Goal: Task Accomplishment & Management: Manage account settings

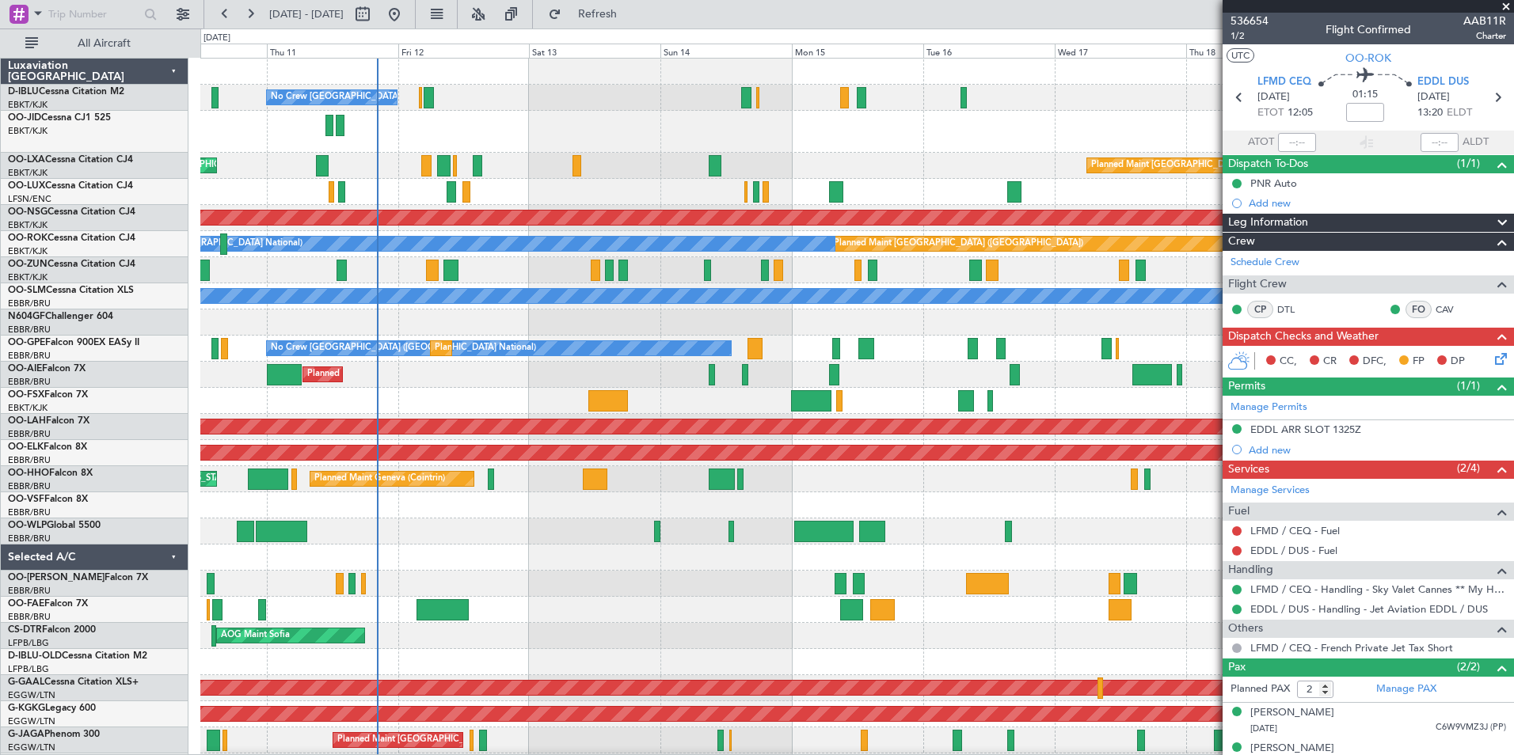
click at [568, 406] on div "Planned Maint Kortrijk-[GEOGRAPHIC_DATA]" at bounding box center [856, 401] width 1312 height 26
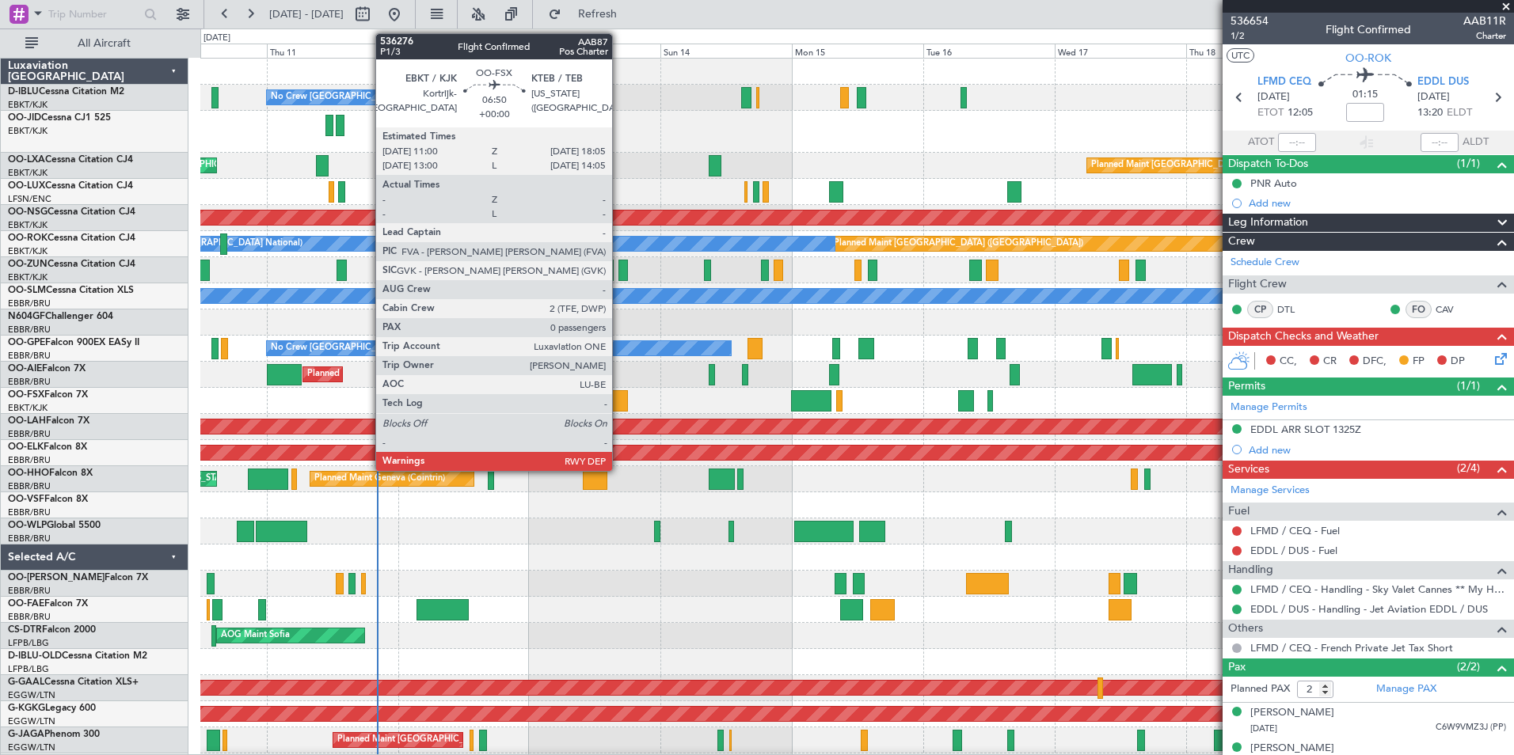
click at [619, 399] on div at bounding box center [607, 400] width 39 height 21
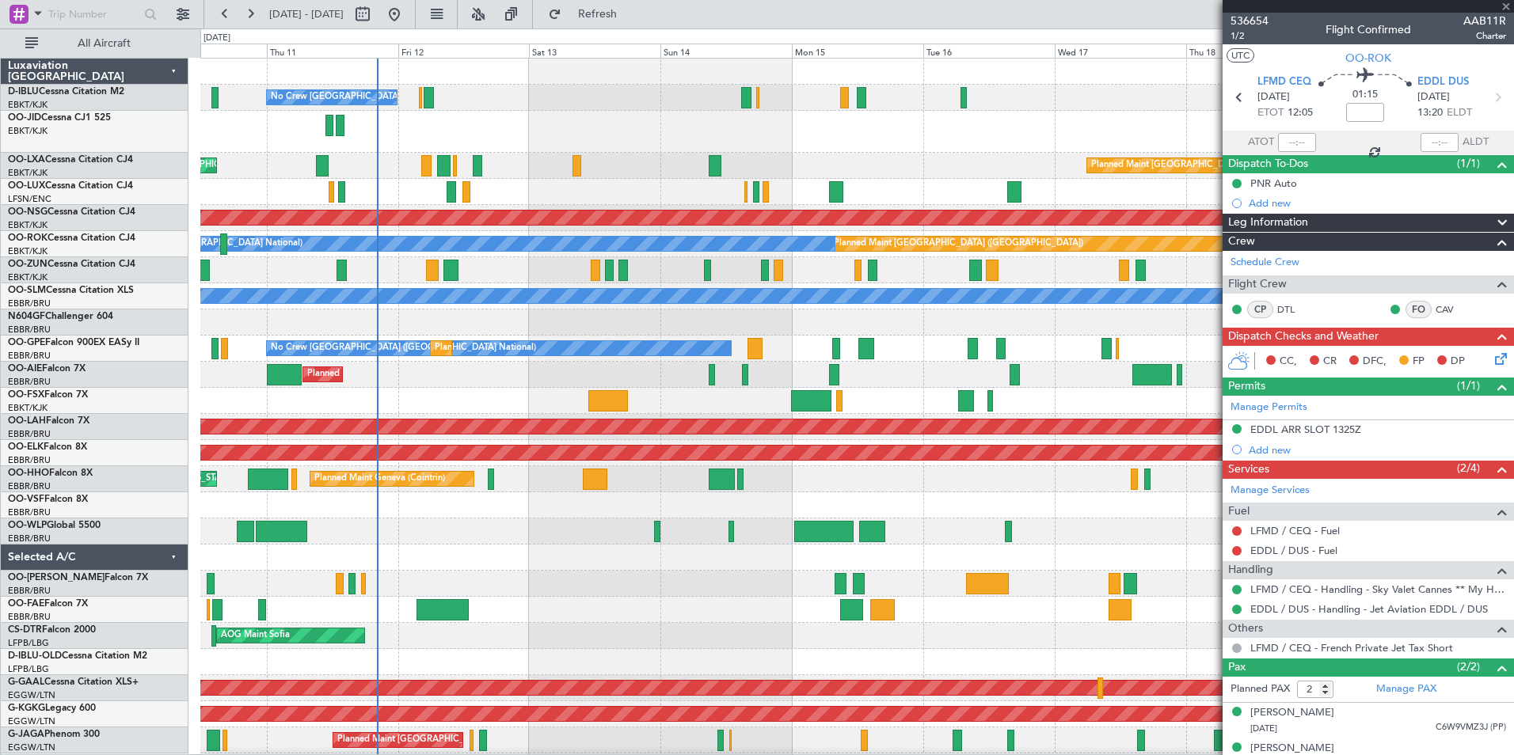
type input "0"
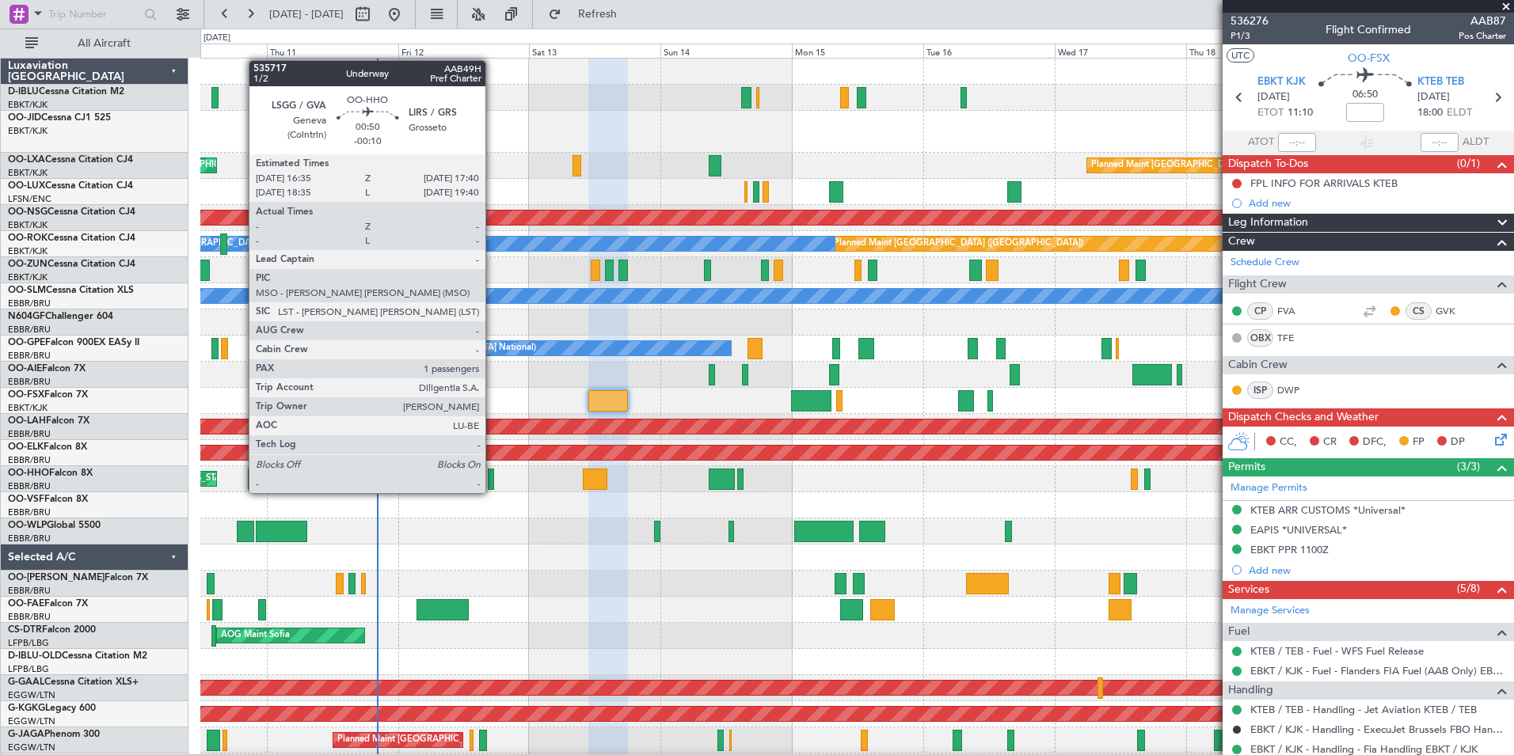
click at [492, 477] on div at bounding box center [491, 479] width 6 height 21
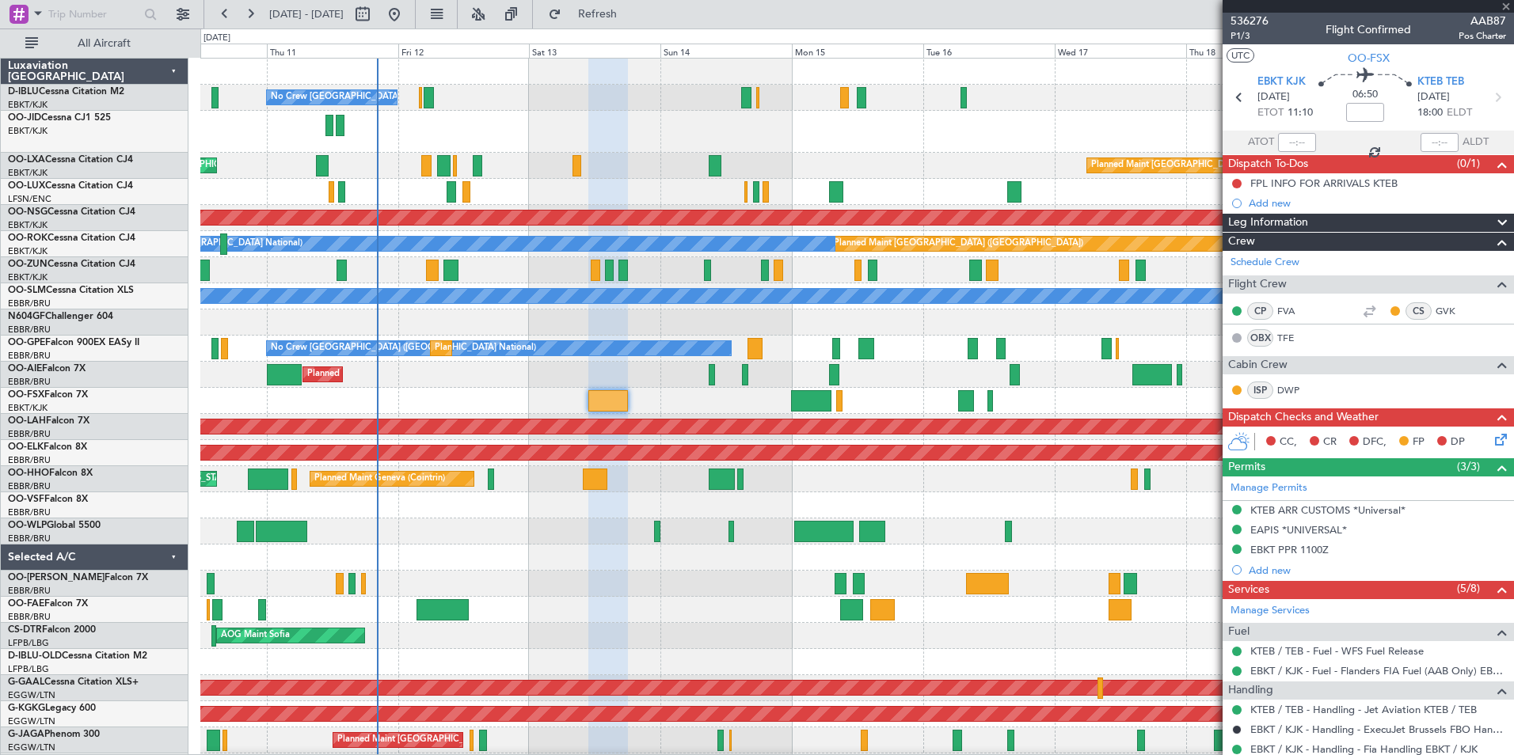
type input "-00:10"
type input "1"
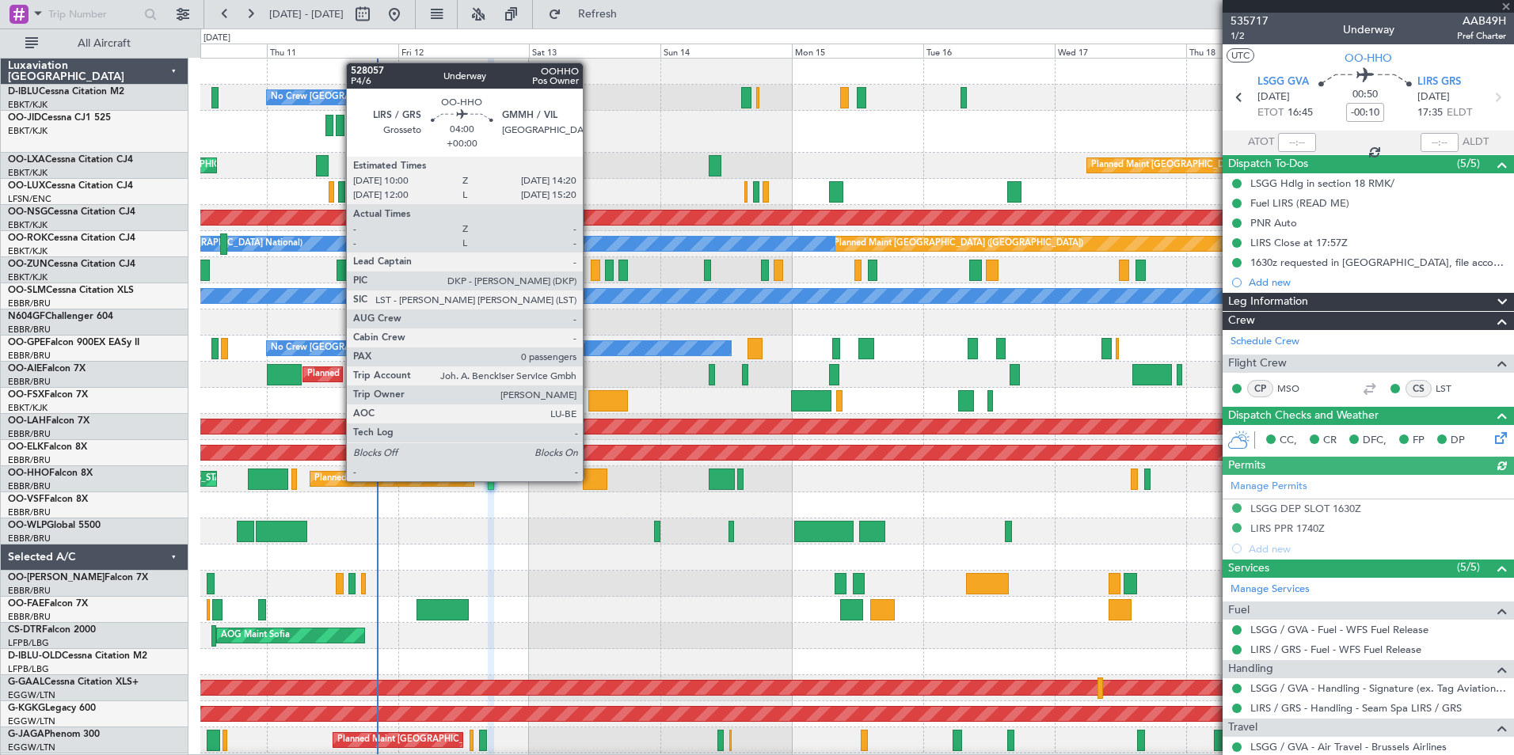
click at [590, 480] on div at bounding box center [595, 479] width 24 height 21
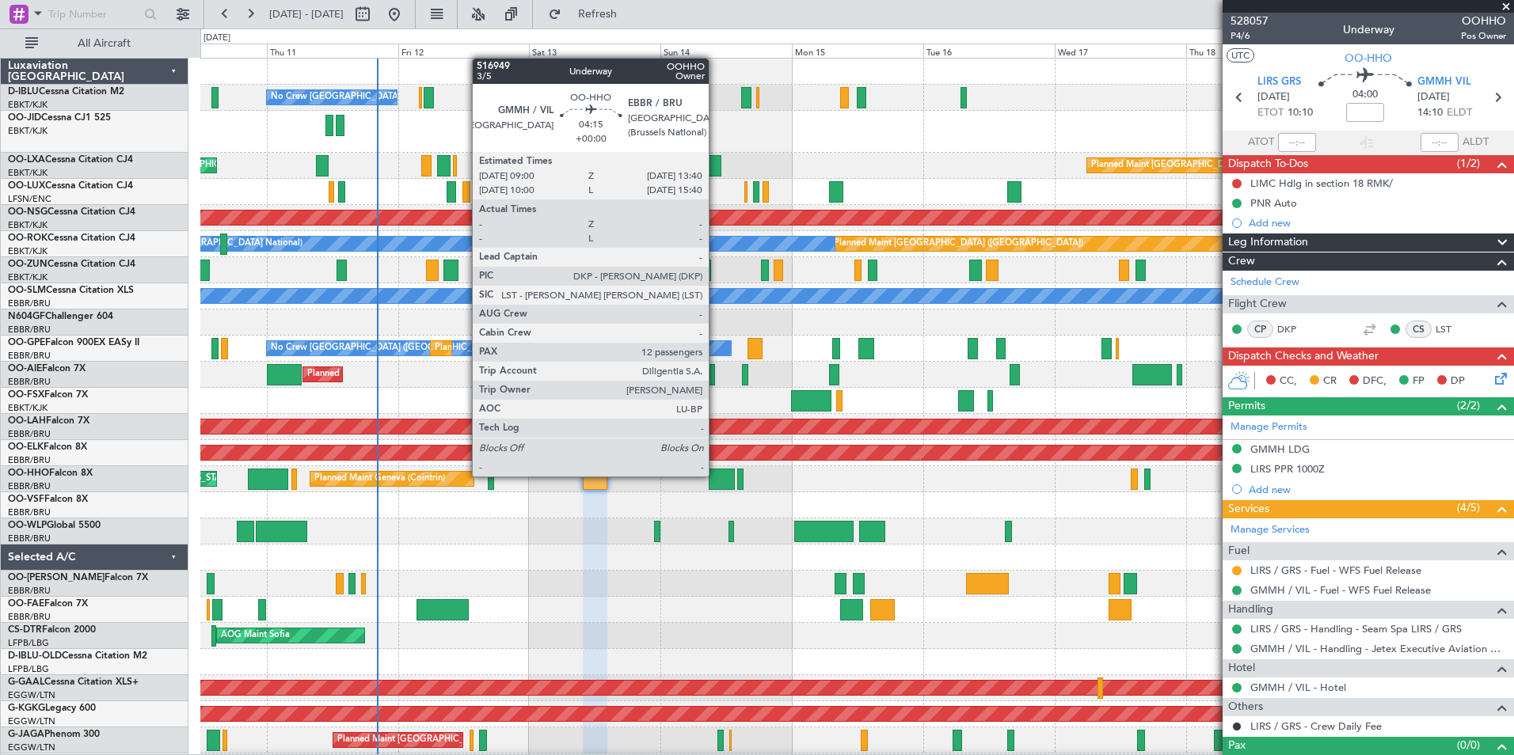
click at [716, 477] on div at bounding box center [721, 479] width 26 height 21
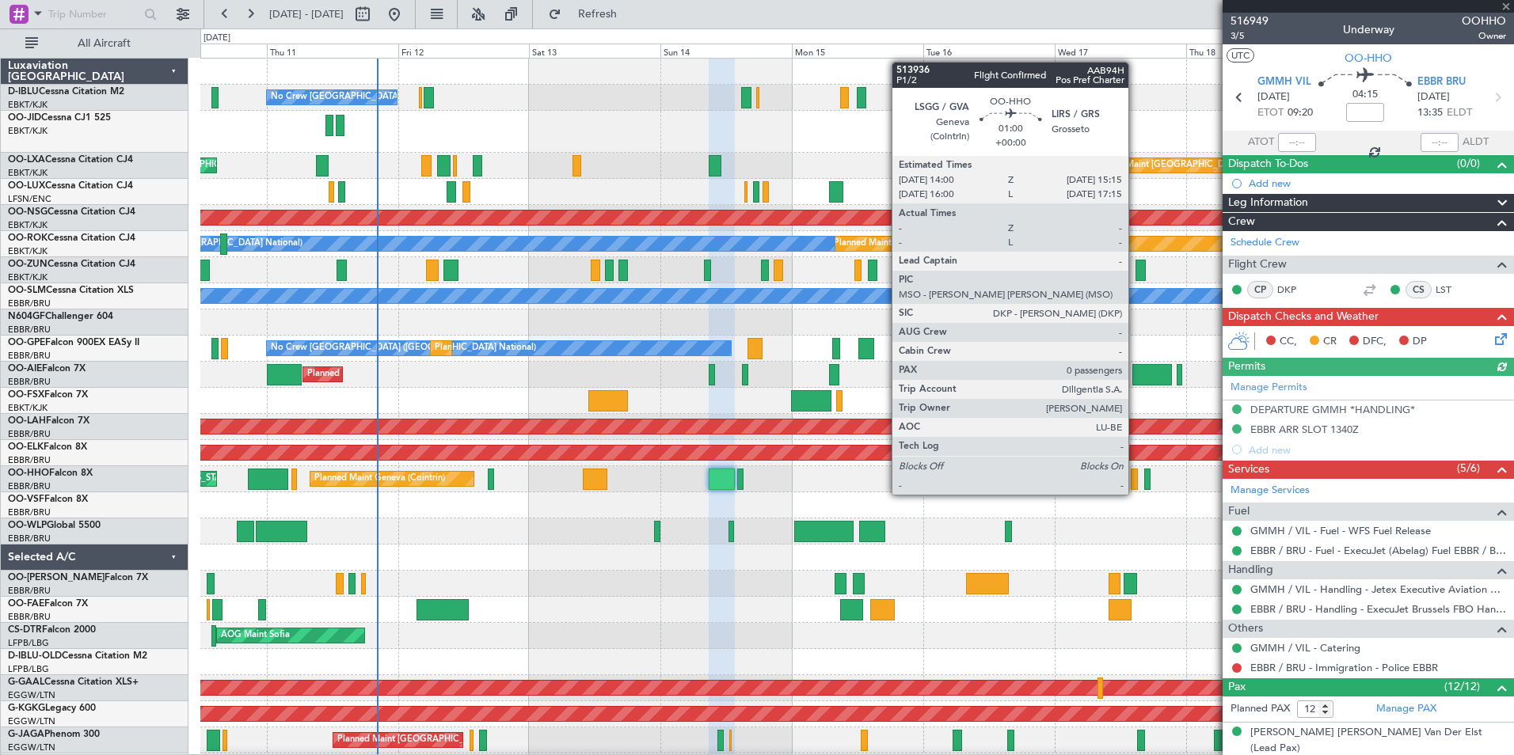
click at [1135, 479] on div at bounding box center [1133, 479] width 7 height 21
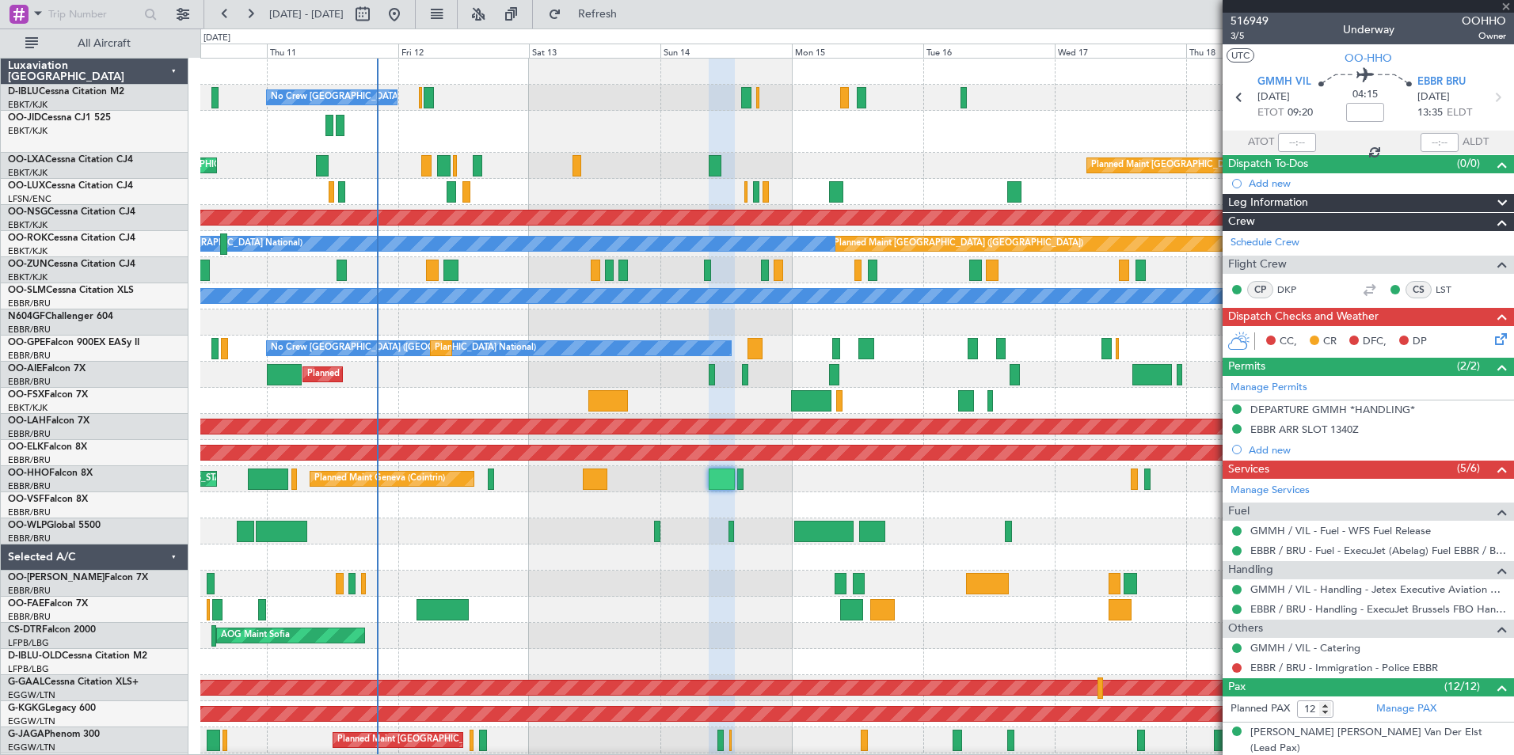
type input "0"
